Goal: Task Accomplishment & Management: Manage account settings

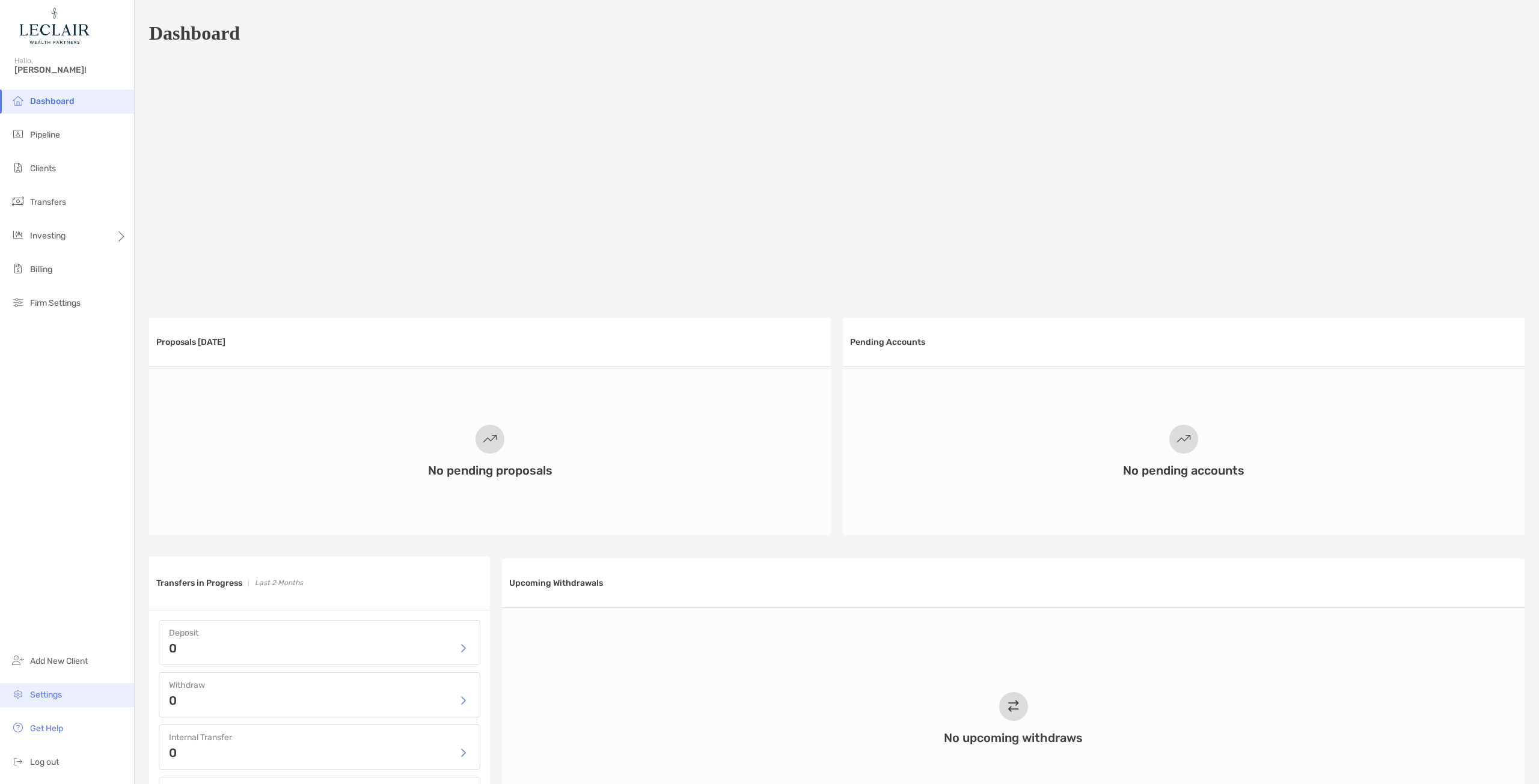
click at [54, 694] on span "Settings" at bounding box center [45, 694] width 31 height 10
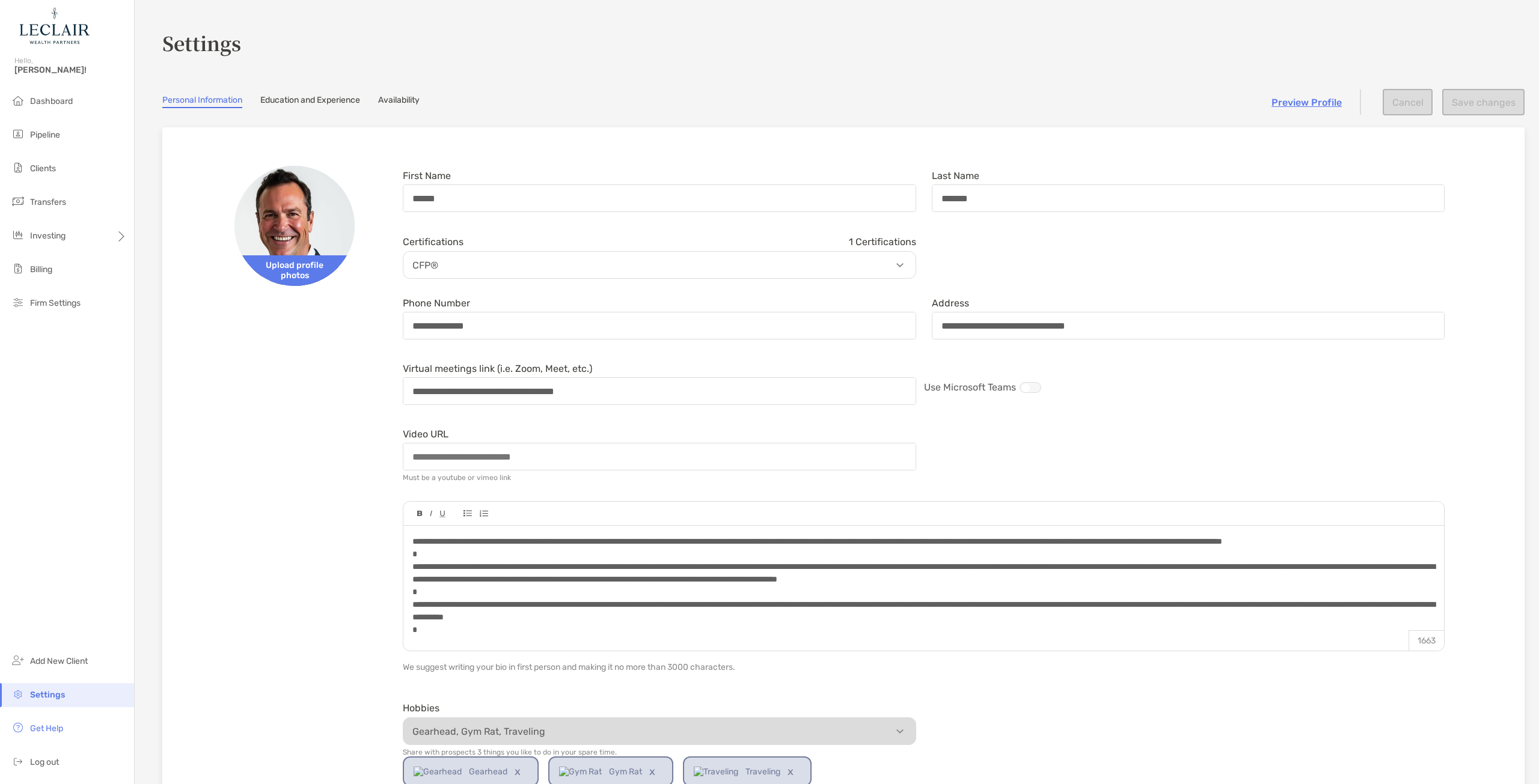
click at [301, 98] on link "Education and Experience" at bounding box center [310, 101] width 100 height 13
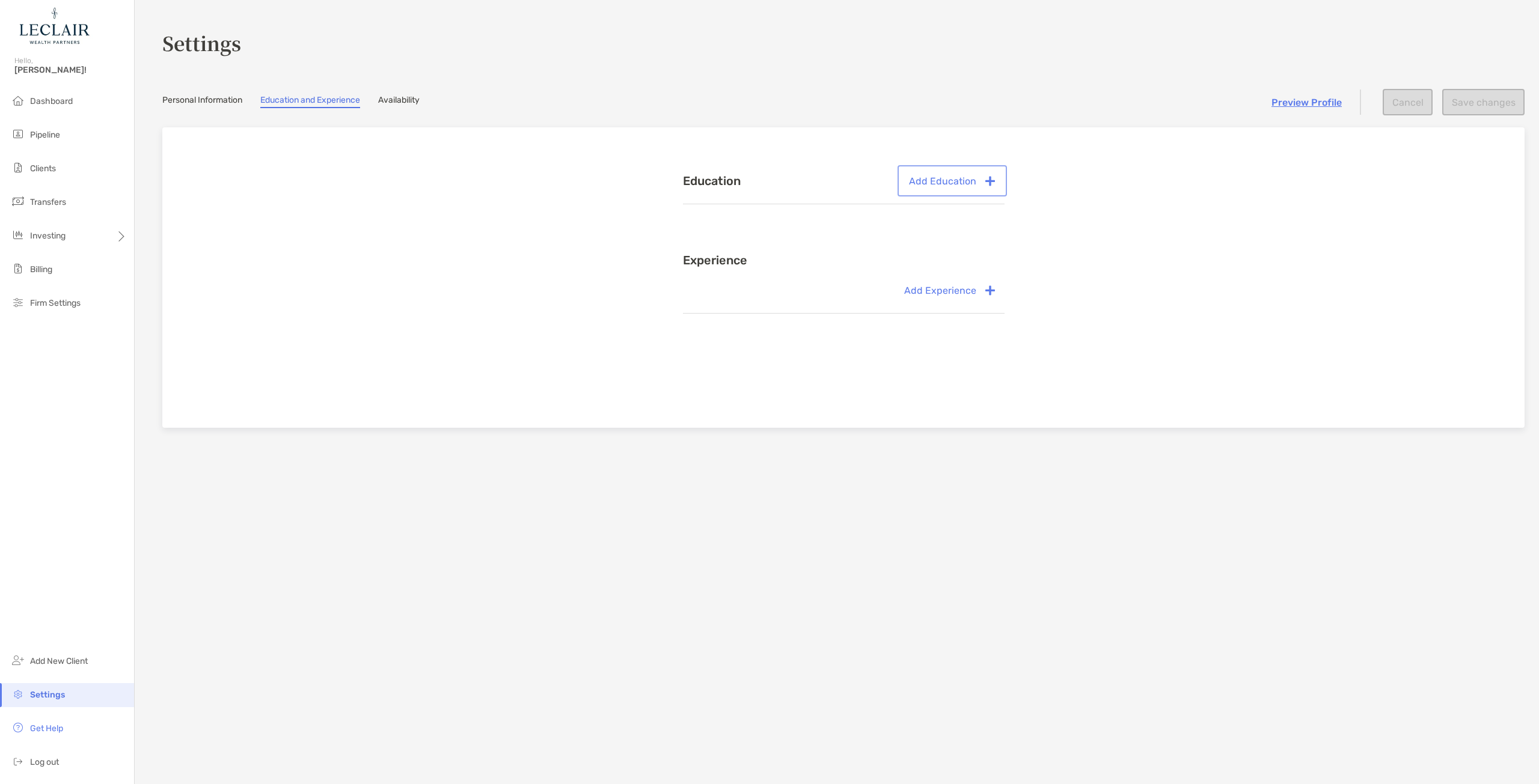
click at [952, 180] on button "Add Education" at bounding box center [951, 181] width 104 height 26
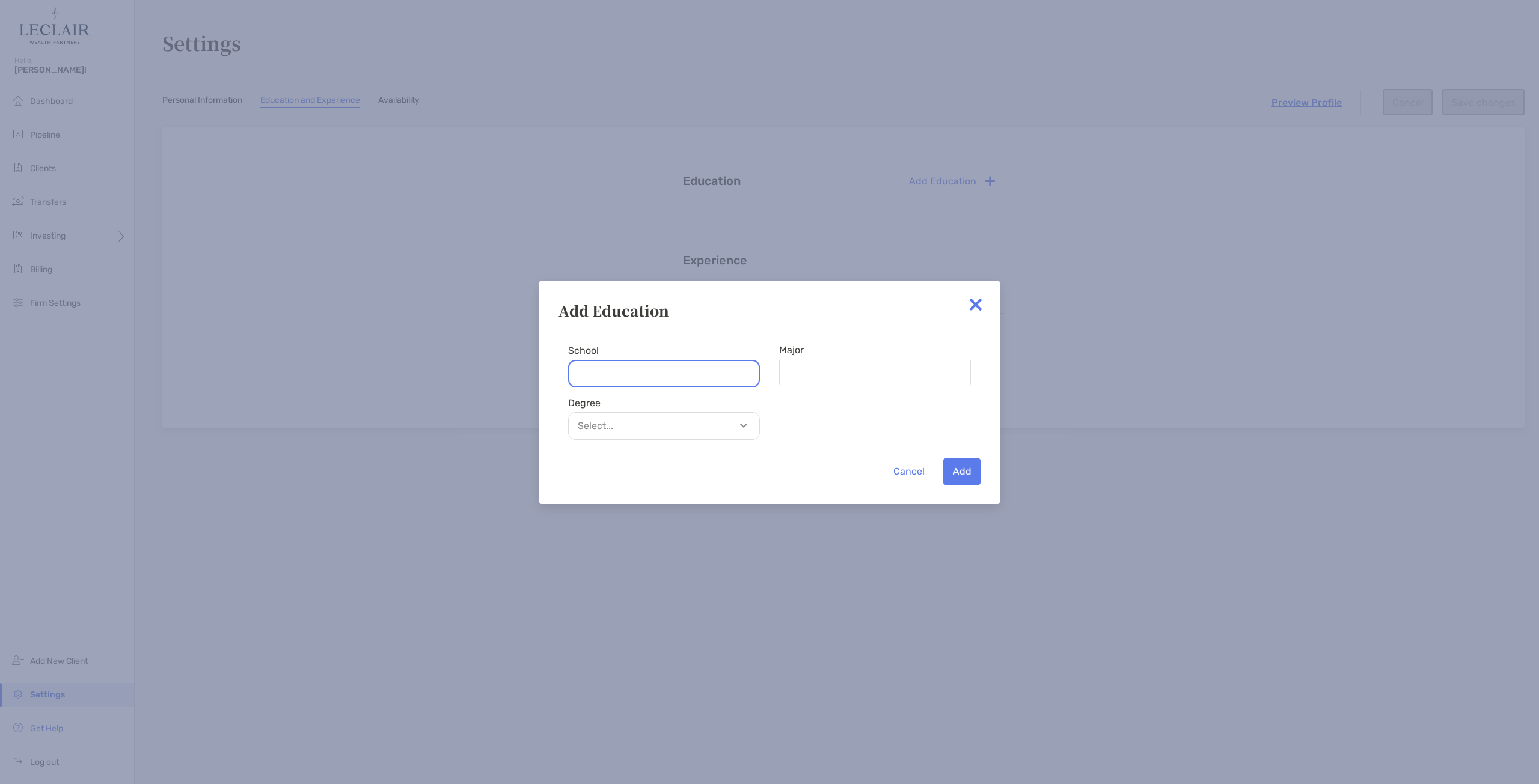
click at [634, 371] on input "School" at bounding box center [663, 374] width 191 height 28
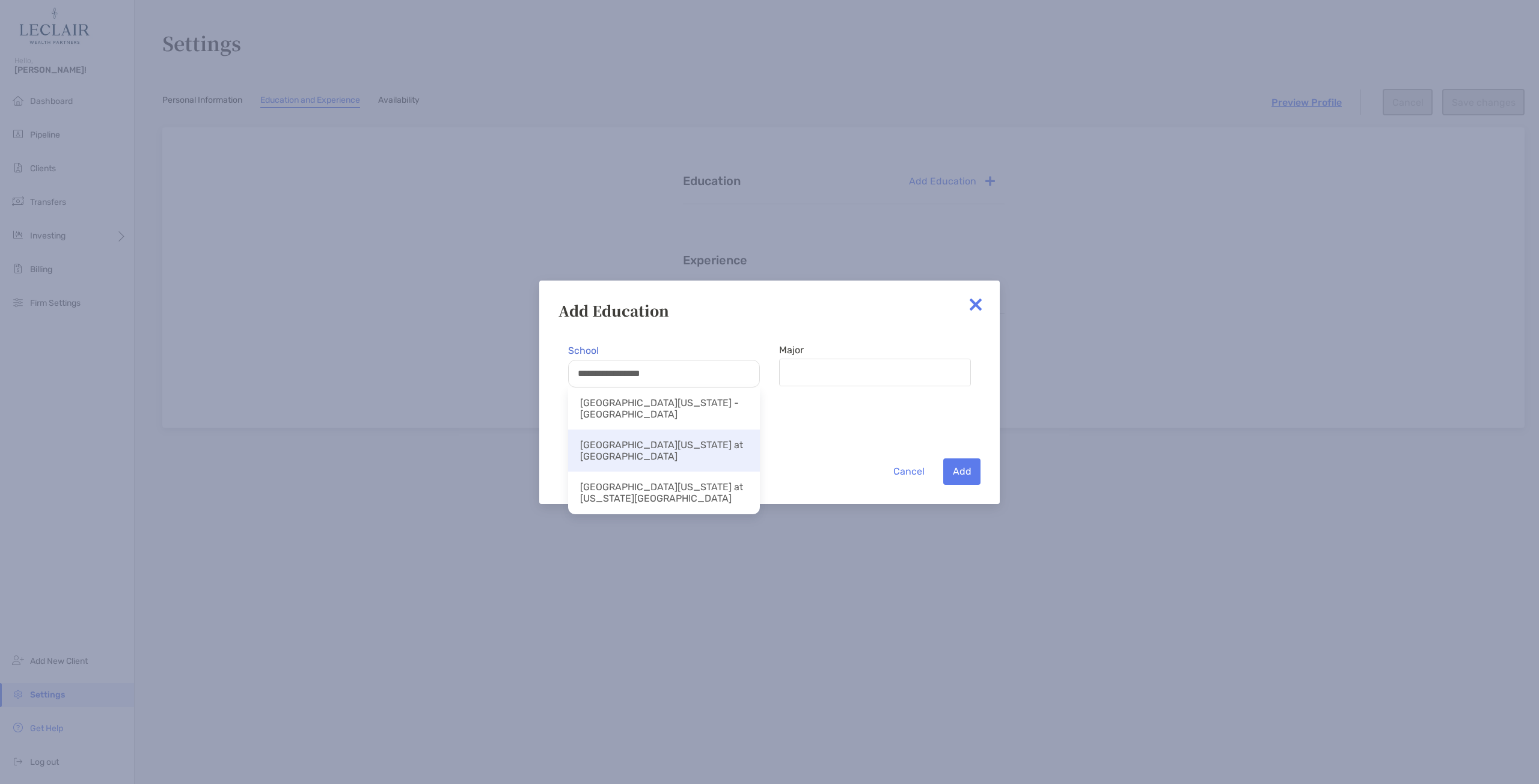
click at [674, 440] on li "[GEOGRAPHIC_DATA][US_STATE] at [GEOGRAPHIC_DATA]" at bounding box center [663, 450] width 191 height 42
type input "**********"
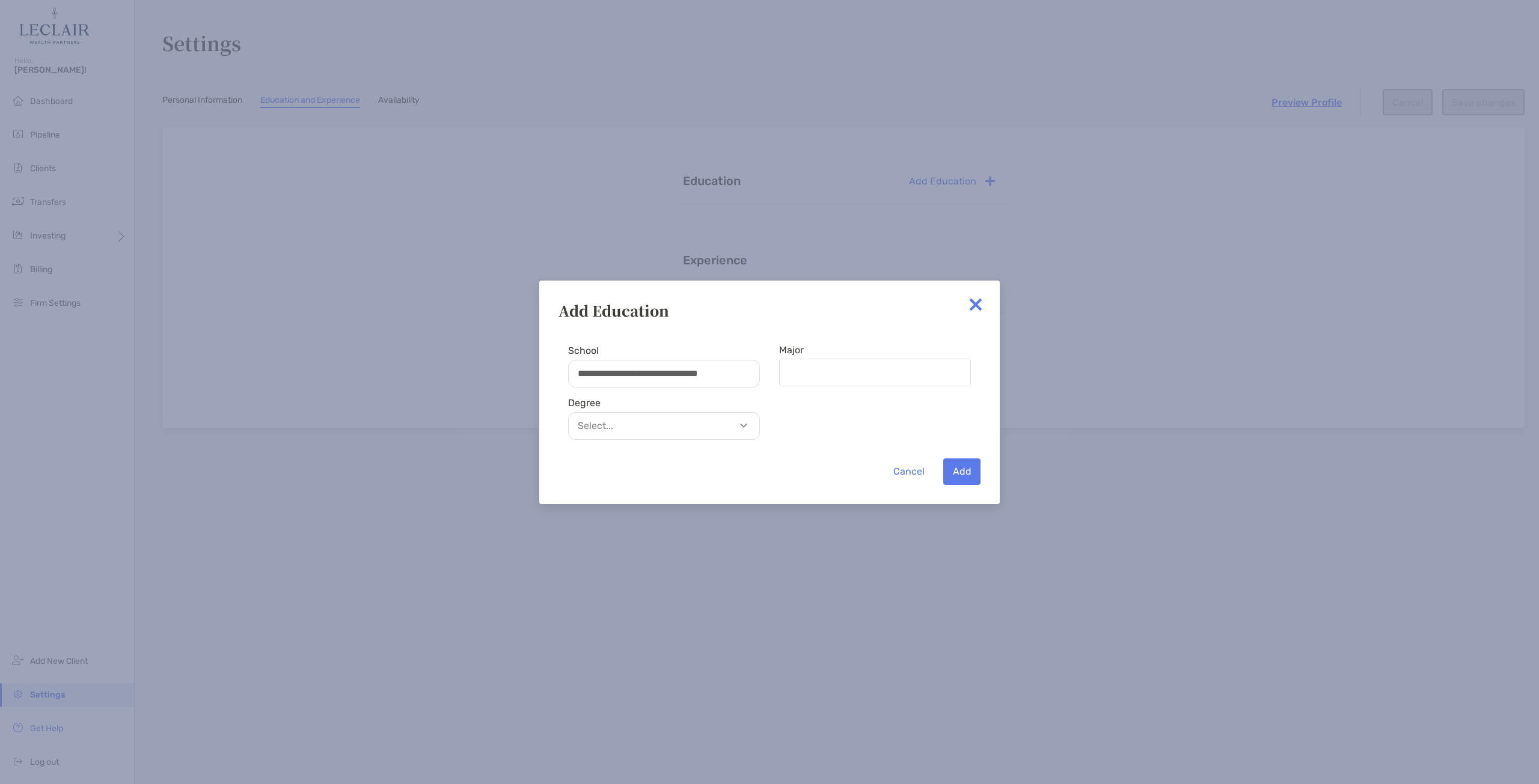
click at [676, 431] on p "Select..." at bounding box center [667, 426] width 190 height 15
click at [664, 460] on p "Bachelors" at bounding box center [664, 455] width 190 height 27
click at [964, 471] on button "Add" at bounding box center [961, 471] width 37 height 26
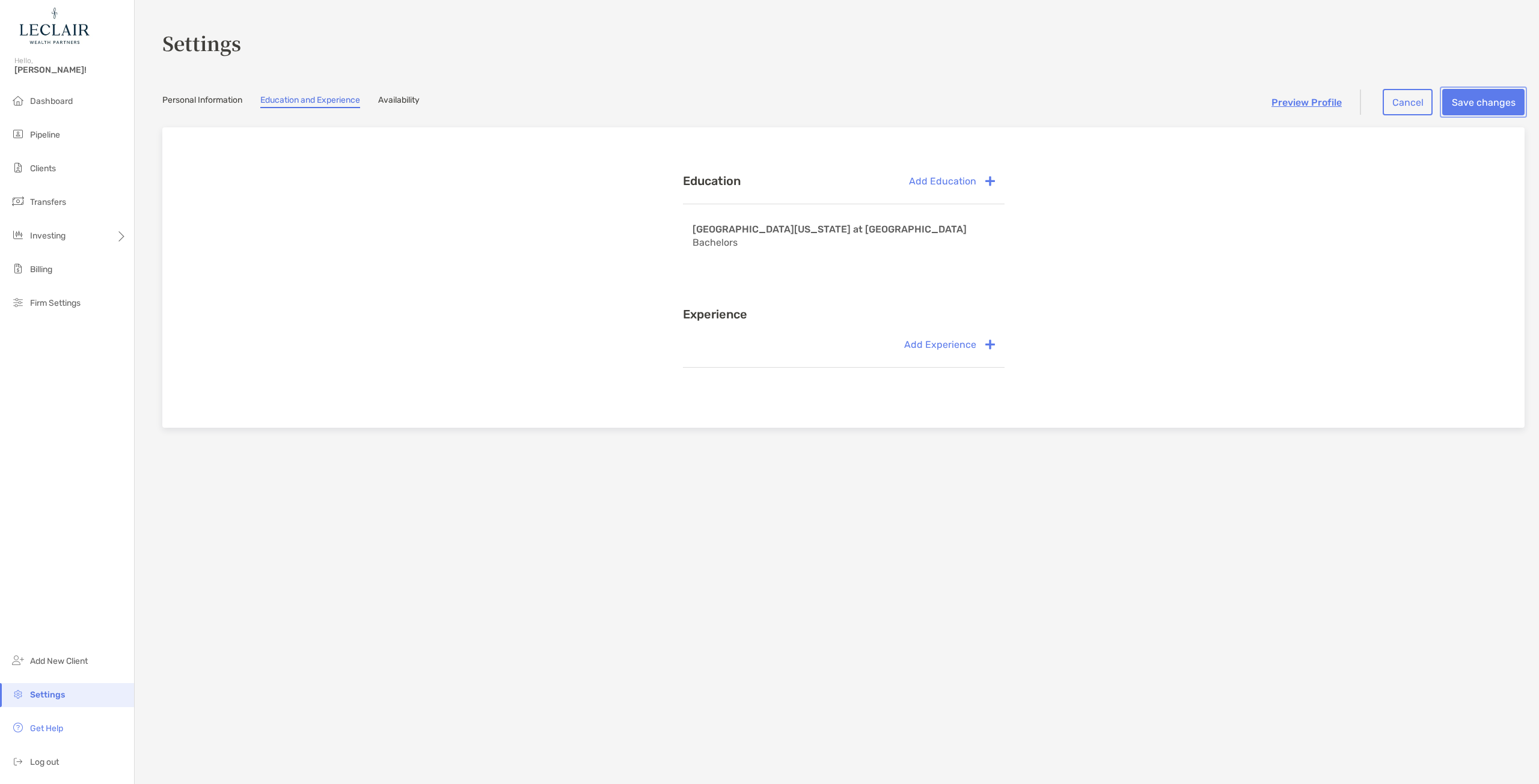
click at [1473, 99] on button "Save changes" at bounding box center [1483, 101] width 83 height 26
click at [410, 103] on link "Availability" at bounding box center [399, 101] width 41 height 13
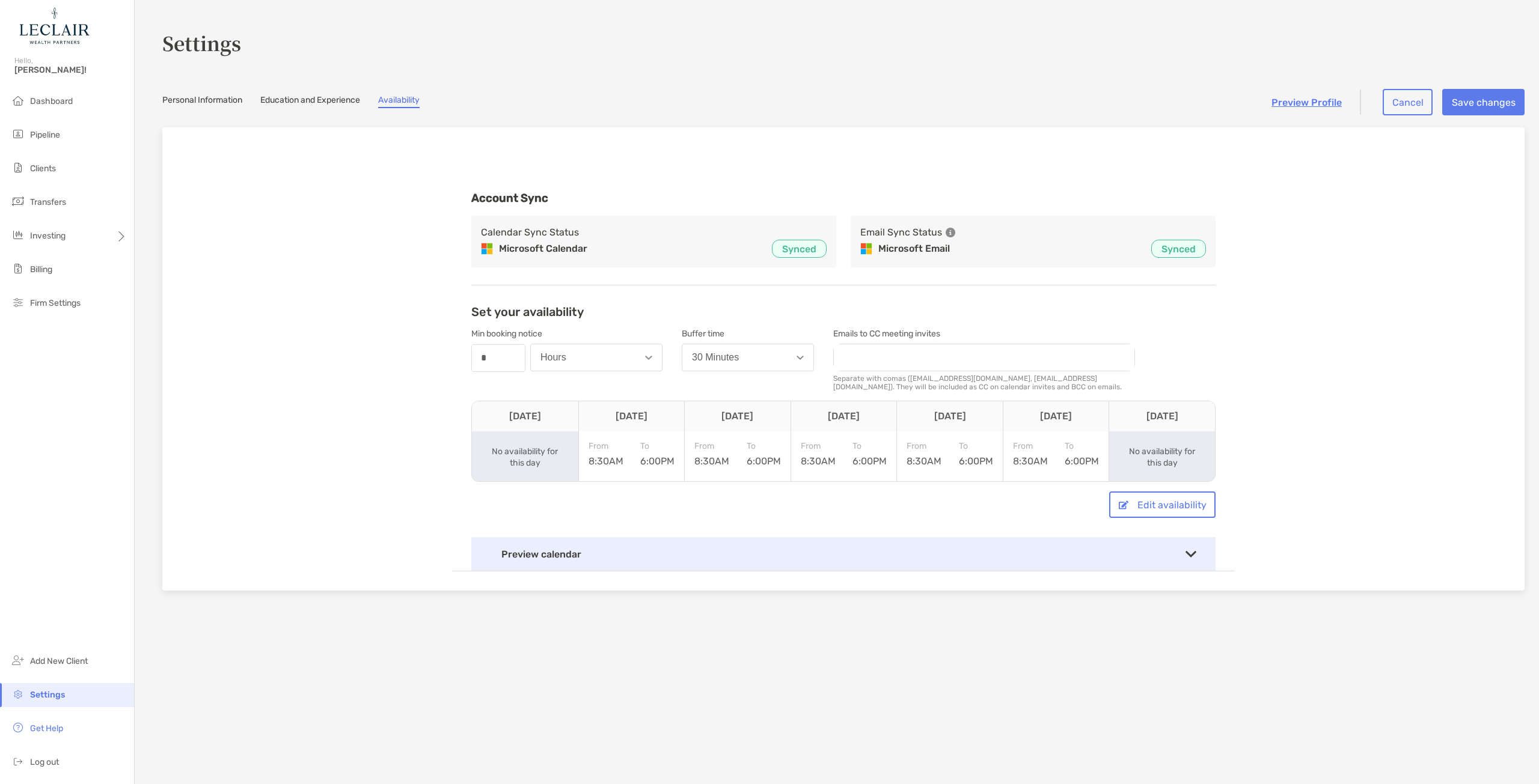
click at [317, 97] on link "Education and Experience" at bounding box center [310, 101] width 100 height 13
